Goal: Information Seeking & Learning: Learn about a topic

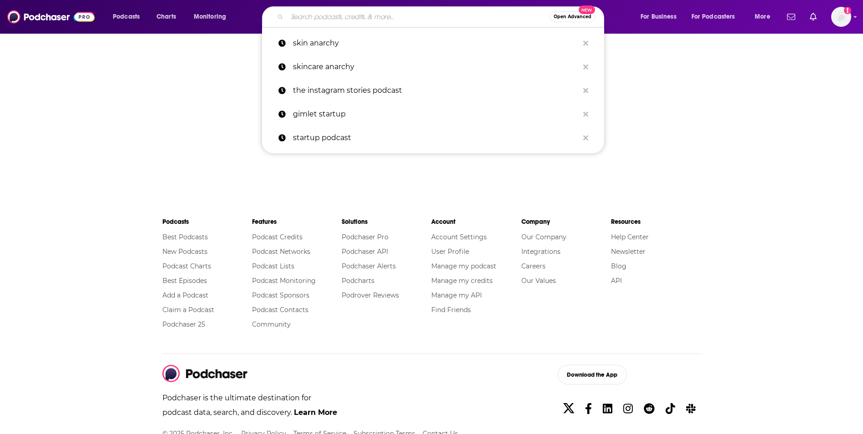
click at [389, 12] on input "Search podcasts, credits, & more..." at bounding box center [418, 17] width 262 height 15
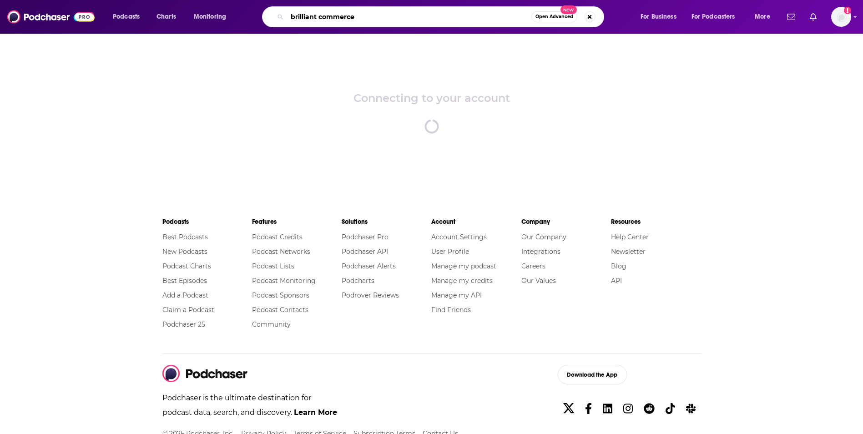
type input "brilliant commerce"
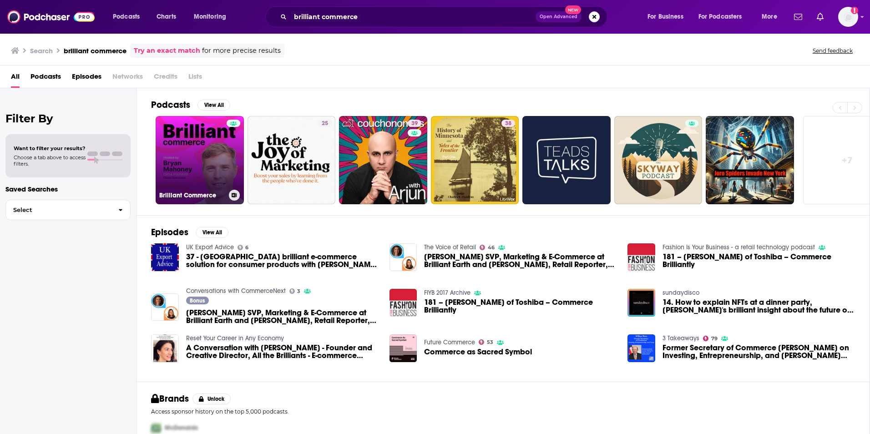
click at [210, 161] on link "Brilliant Commerce" at bounding box center [200, 160] width 88 height 88
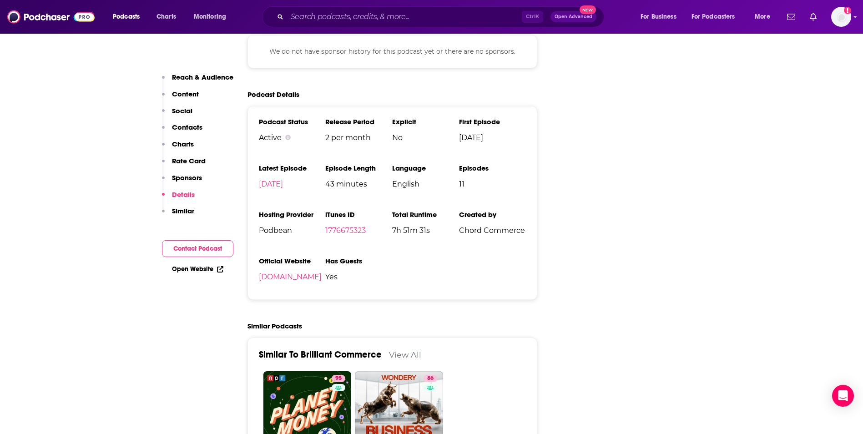
scroll to position [1001, 0]
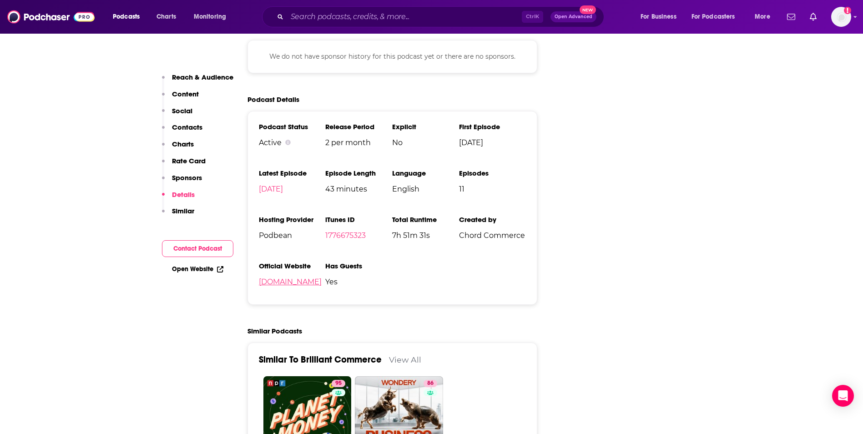
click at [322, 282] on link "[DOMAIN_NAME]" at bounding box center [290, 281] width 63 height 9
